Goal: Navigation & Orientation: Find specific page/section

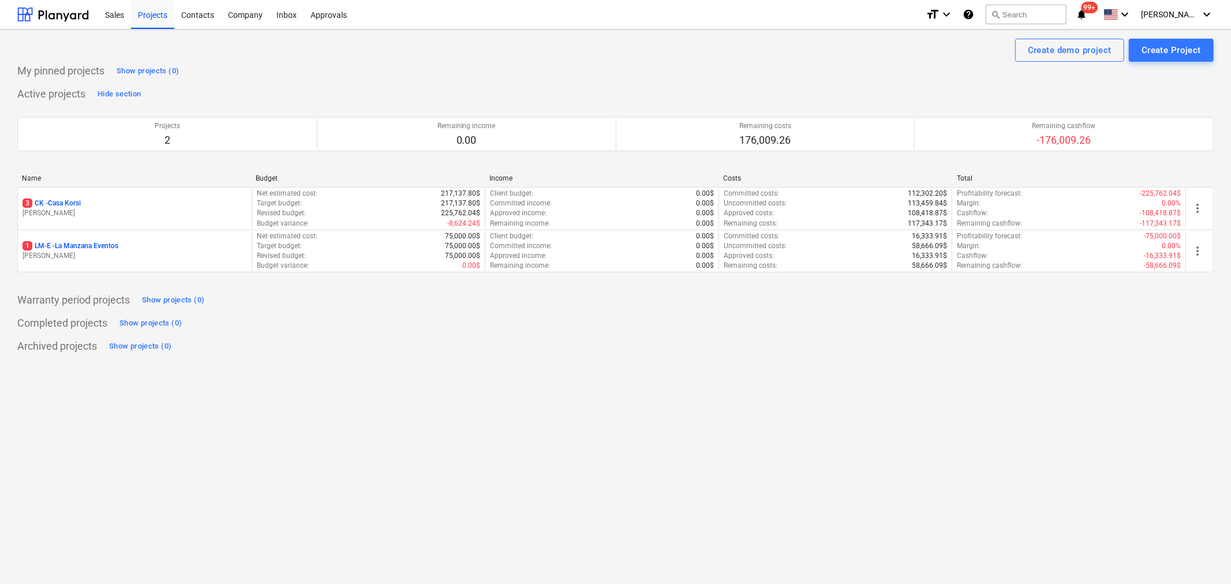
click at [1218, 12] on div "Project fetching failed You do not have permissions for this action" at bounding box center [1070, 18] width 312 height 37
click at [1192, 18] on div "Project fetching failed You do not have permissions for this action" at bounding box center [1070, 18] width 312 height 37
click at [1191, 20] on div "J. Cattan keyboard_arrow_down" at bounding box center [1177, 14] width 73 height 29
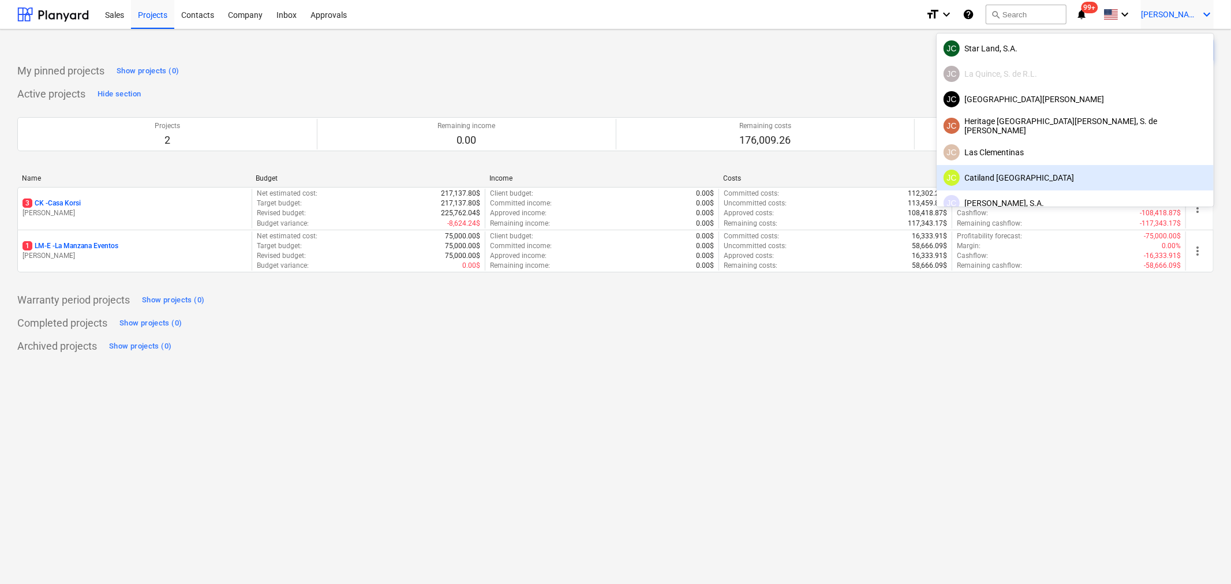
click at [1121, 178] on div "JC Catiland Panama" at bounding box center [1075, 178] width 263 height 16
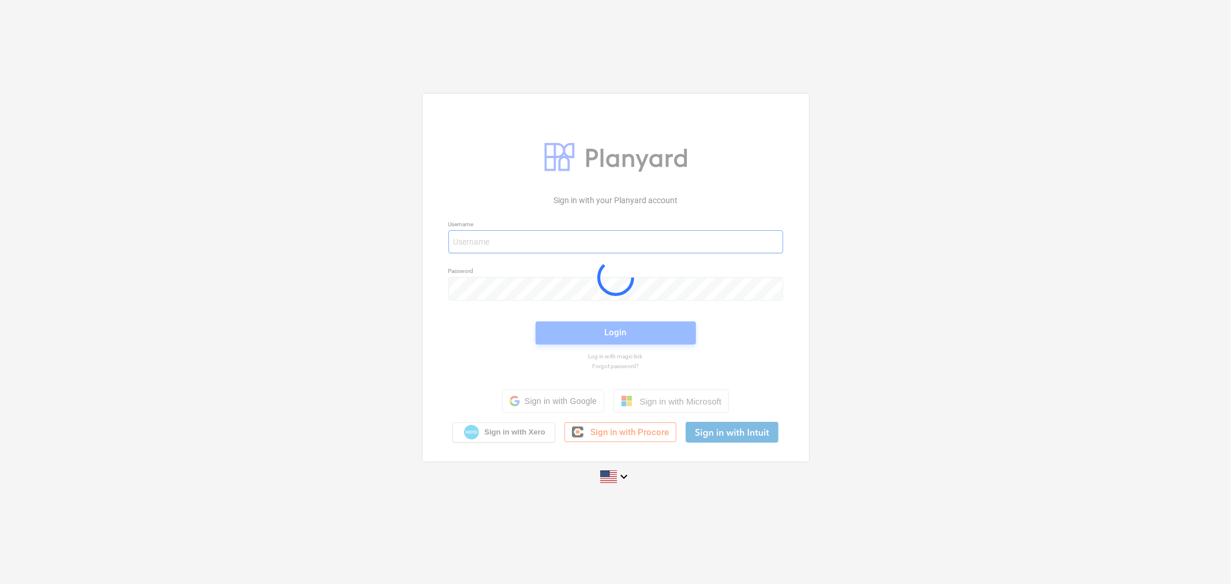
type input "javier+l15@conservatoriosa.com"
